Goal: Task Accomplishment & Management: Use online tool/utility

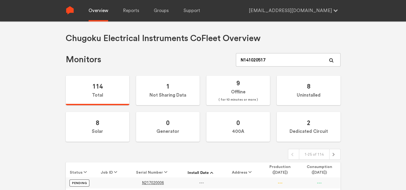
click at [98, 15] on link "Overview" at bounding box center [99, 10] width 20 height 21
click at [127, 12] on link "Reports" at bounding box center [131, 10] width 16 height 21
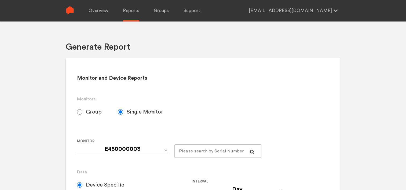
click at [86, 107] on label "Group" at bounding box center [97, 111] width 41 height 13
click at [82, 109] on input "Group" at bounding box center [79, 111] width 5 height 5
radio input "true"
radio input "false"
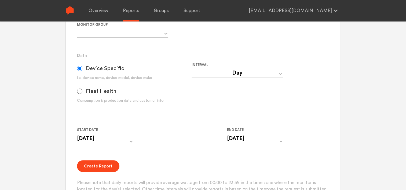
scroll to position [107, 0]
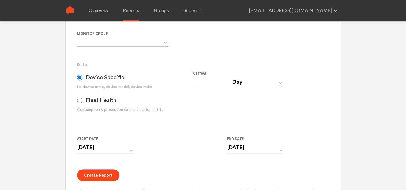
radio input "false"
radio input "true"
select select "Chugoku Electrical Instruments Default Group"
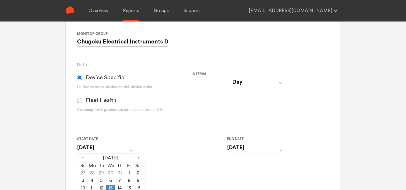
click at [131, 148] on input "[DATE]" at bounding box center [105, 147] width 56 height 11
click at [126, 173] on td "1" at bounding box center [128, 174] width 9 height 8
type input "[DATE]"
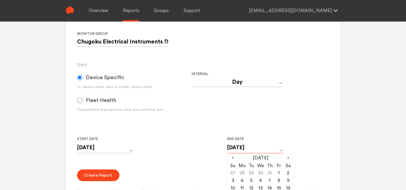
click at [234, 151] on input "[DATE]" at bounding box center [255, 147] width 56 height 11
drag, startPoint x: 278, startPoint y: 175, endPoint x: 240, endPoint y: 168, distance: 38.3
click at [278, 175] on td "1" at bounding box center [278, 174] width 9 height 8
type input "[DATE]"
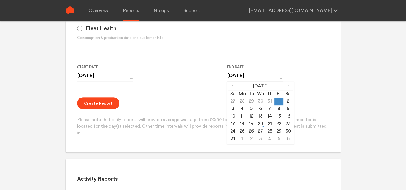
scroll to position [188, 0]
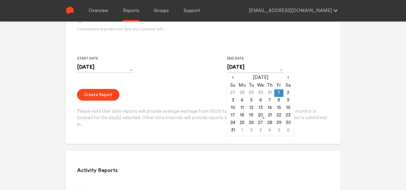
click at [179, 90] on div "Create Report Please note that daily reports will provide average wattage from …" at bounding box center [203, 108] width 252 height 39
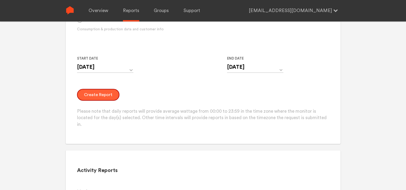
click at [100, 92] on button "Create Report" at bounding box center [98, 95] width 42 height 12
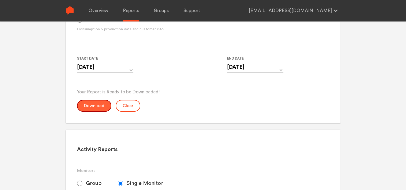
click at [101, 105] on button "Download" at bounding box center [94, 106] width 34 height 12
